Goal: Information Seeking & Learning: Learn about a topic

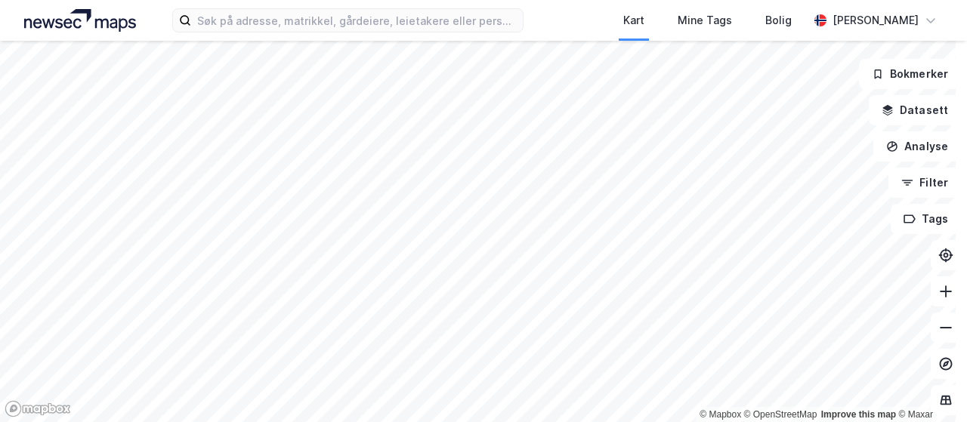
click at [592, 36] on div "Kart Mine Tags Bolig [PERSON_NAME] © Mapbox © OpenStreetMap Improve this map © …" at bounding box center [483, 211] width 967 height 422
click at [722, 11] on div "Kart Mine Tags Bolig [PERSON_NAME] © Mapbox © OpenStreetMap Improve this map © …" at bounding box center [483, 211] width 967 height 422
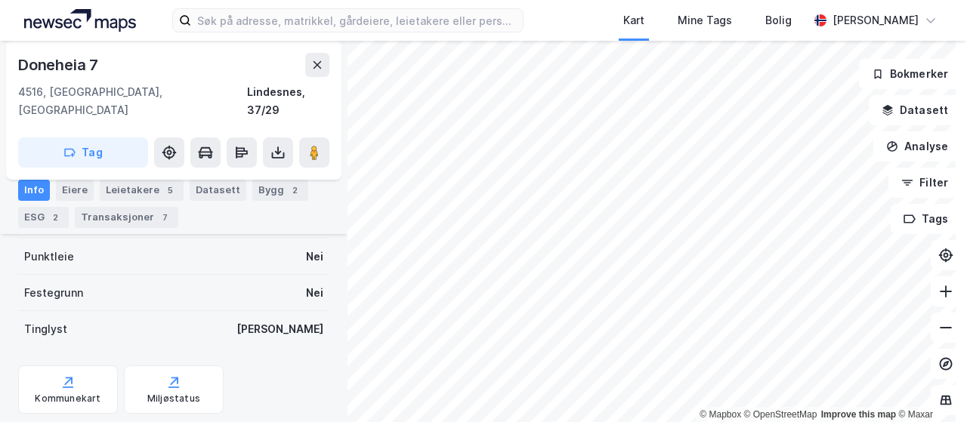
scroll to position [399, 0]
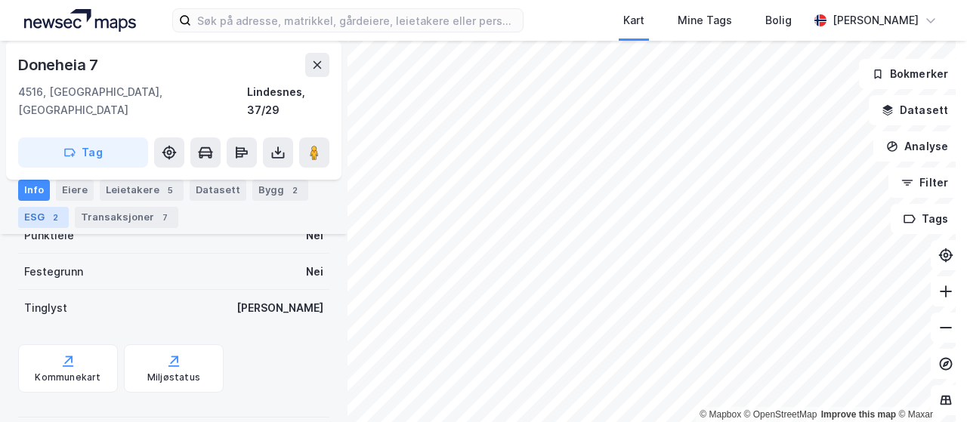
click at [54, 215] on div "2" at bounding box center [55, 217] width 15 height 15
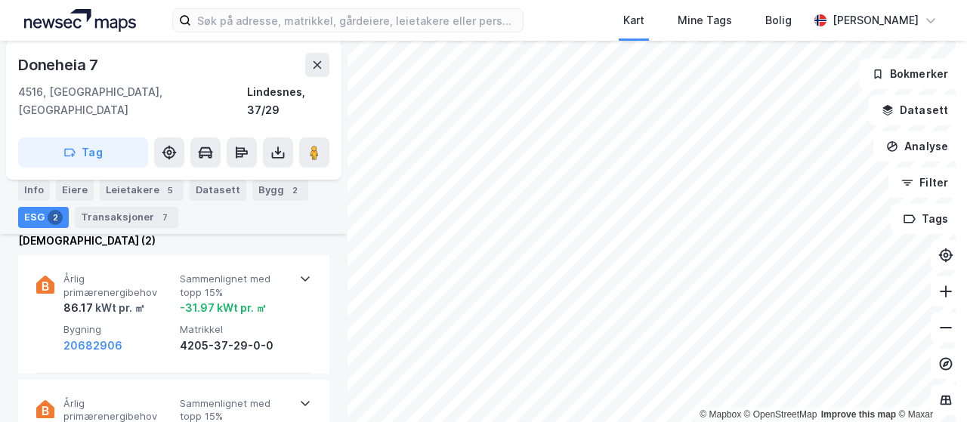
scroll to position [172, 0]
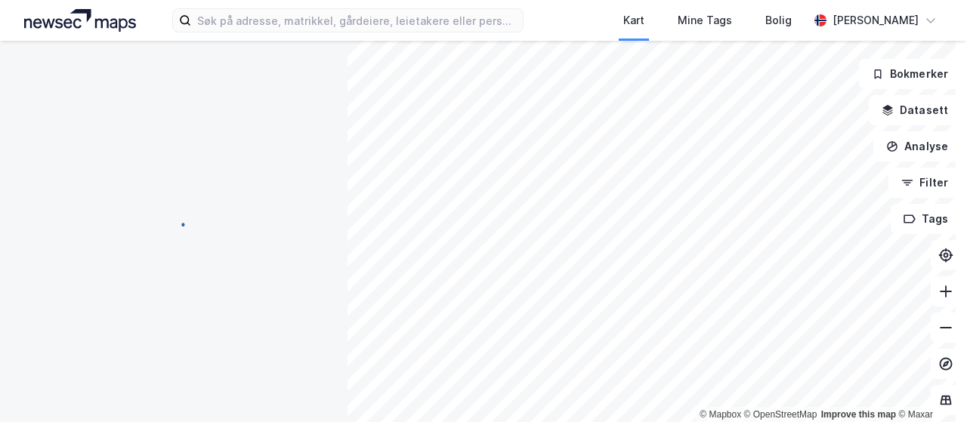
scroll to position [172, 0]
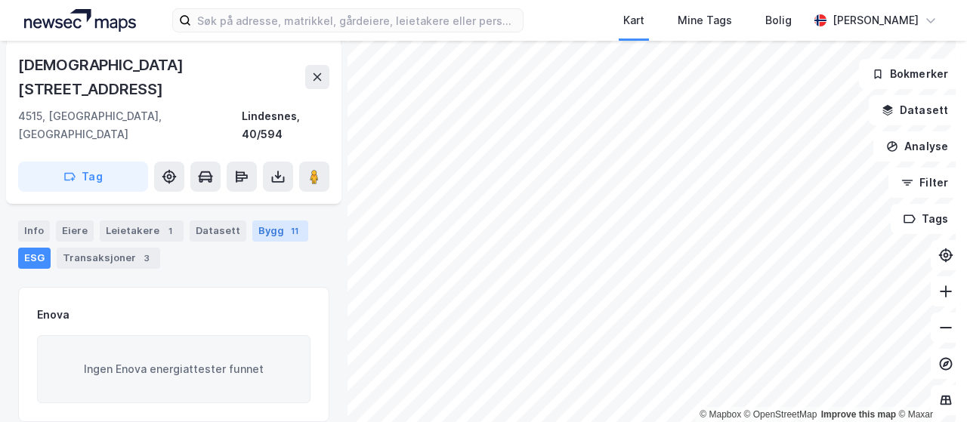
click at [263, 221] on div "Bygg 11" at bounding box center [280, 231] width 56 height 21
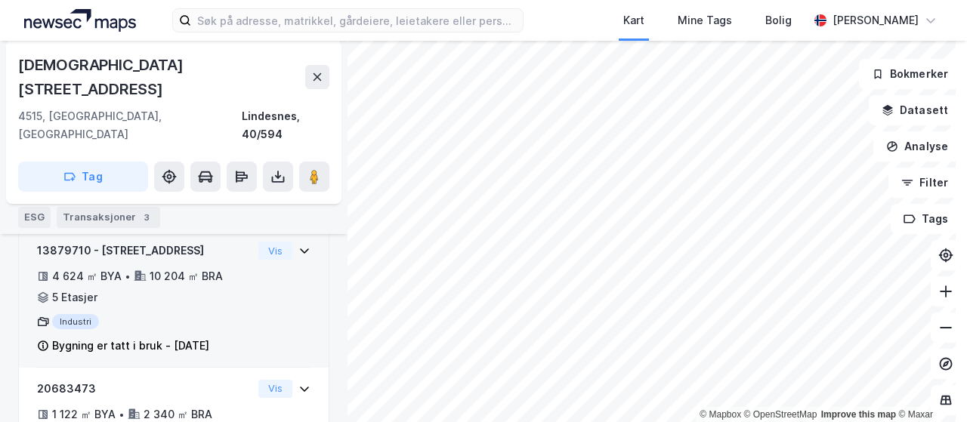
scroll to position [172, 0]
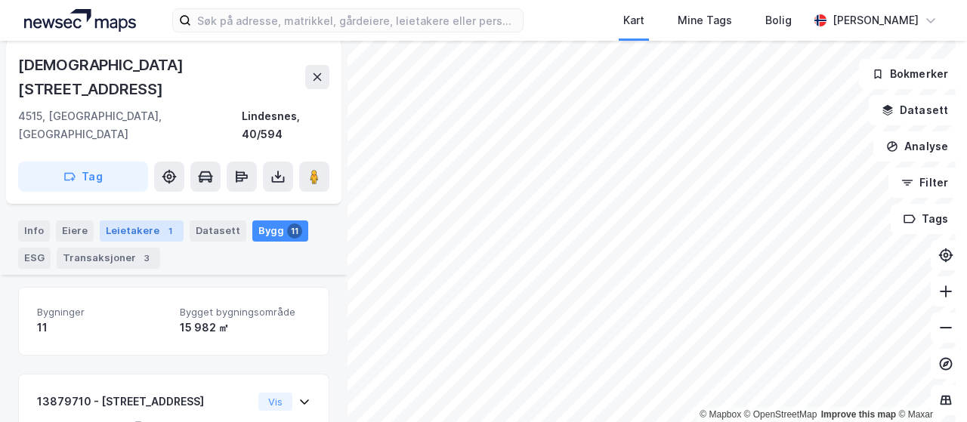
click at [116, 221] on div "Leietakere 1" at bounding box center [142, 231] width 84 height 21
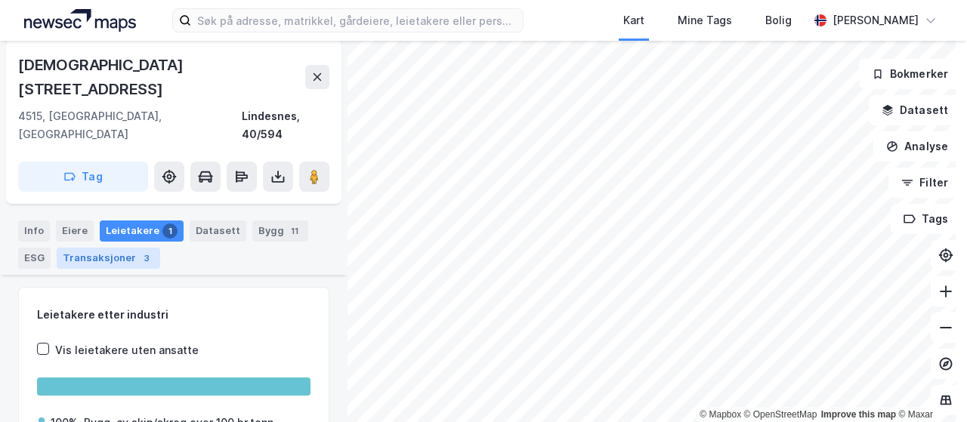
click at [113, 248] on div "Transaksjoner 3" at bounding box center [109, 258] width 104 height 21
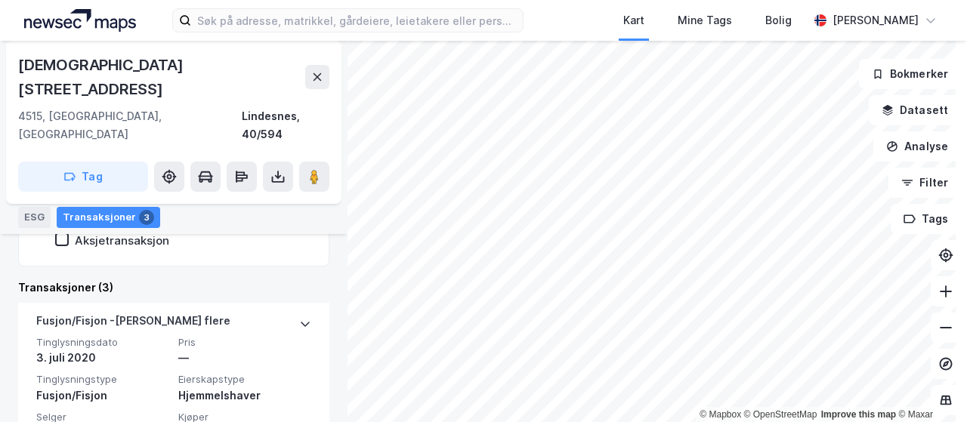
scroll to position [352, 0]
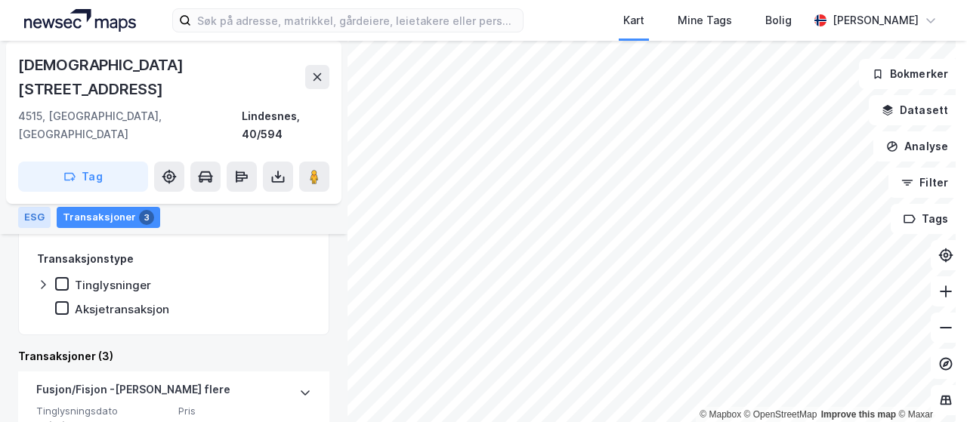
click at [40, 215] on div "ESG" at bounding box center [34, 217] width 32 height 21
